Goal: Find specific page/section: Find specific page/section

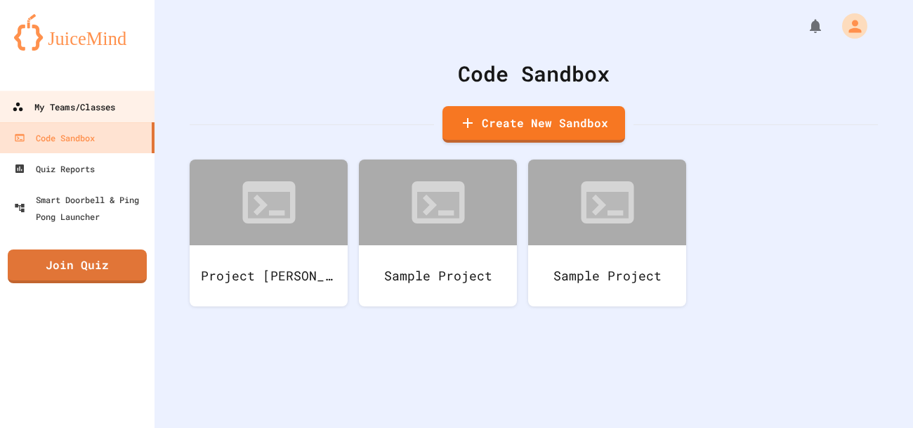
click at [86, 104] on div "My Teams/Classes" at bounding box center [63, 107] width 103 height 18
